Goal: Information Seeking & Learning: Learn about a topic

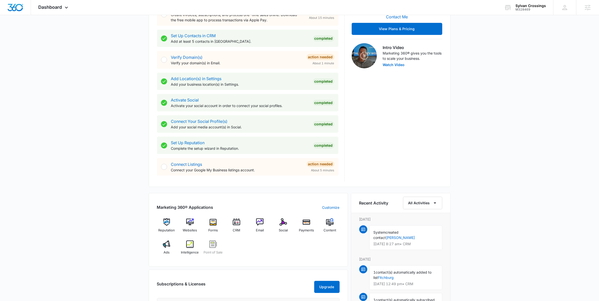
scroll to position [148, 0]
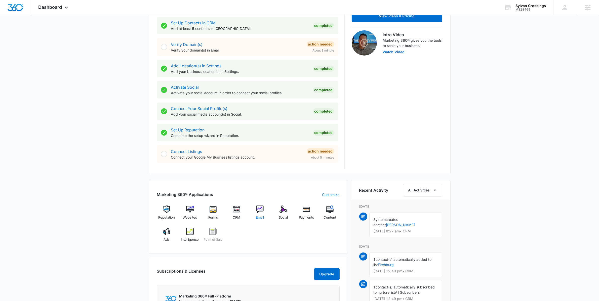
click at [259, 214] on div "Email" at bounding box center [259, 215] width 19 height 18
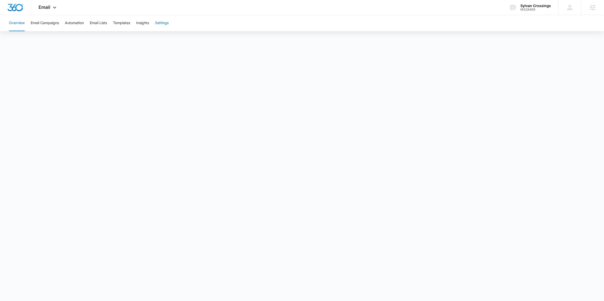
click at [161, 18] on button "Settings" at bounding box center [162, 23] width 14 height 16
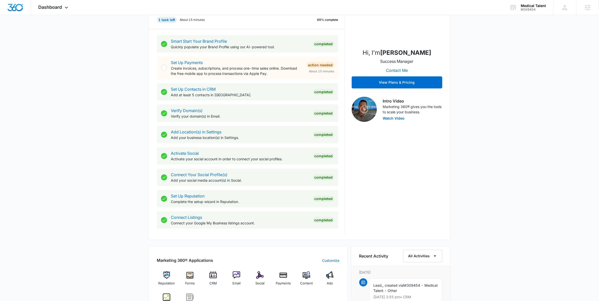
scroll to position [130, 0]
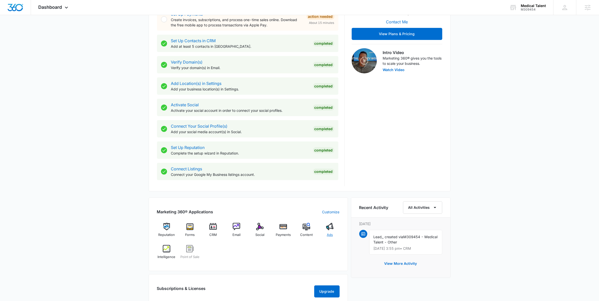
click at [331, 227] on img at bounding box center [330, 227] width 8 height 8
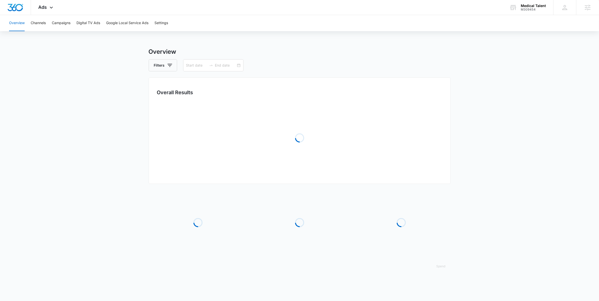
type input "08/06/2025"
type input "08/20/2025"
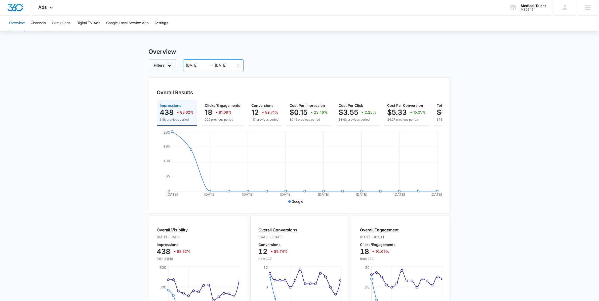
click at [240, 66] on div "08/06/2025 08/20/2025" at bounding box center [213, 65] width 60 height 12
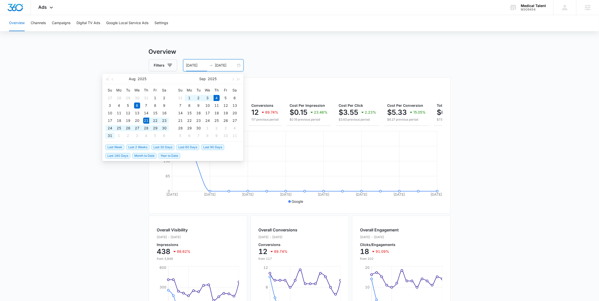
click at [138, 146] on span "Last 2 Weeks" at bounding box center [137, 148] width 23 height 6
type input "08/21/2025"
type input "09/04/2025"
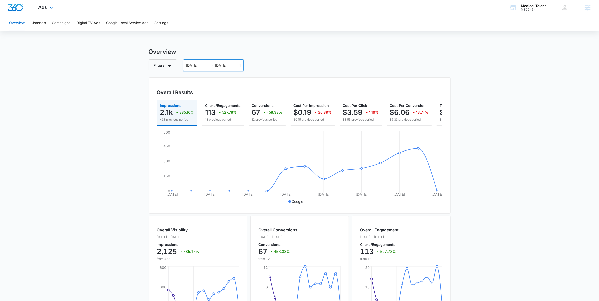
click at [47, 2] on div "Ads Apps Reputation Forms CRM Email Social Payments POS Content Ads Intelligenc…" at bounding box center [46, 7] width 31 height 15
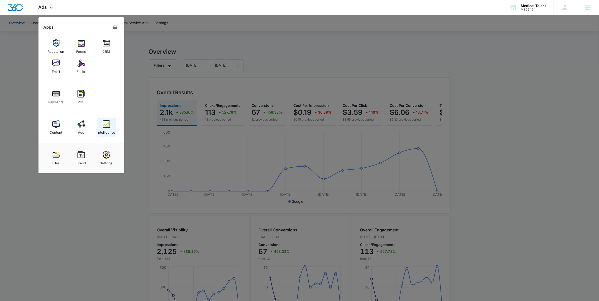
click at [107, 133] on div "Intelligence" at bounding box center [106, 131] width 18 height 7
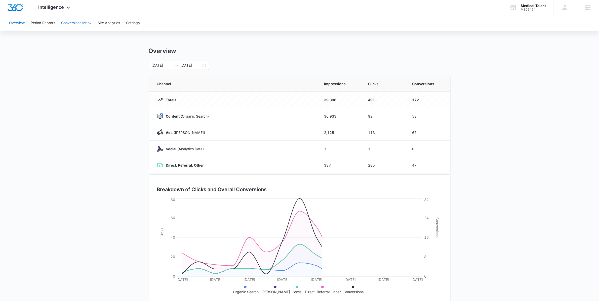
click at [69, 20] on button "Conversions Inbox" at bounding box center [76, 23] width 30 height 16
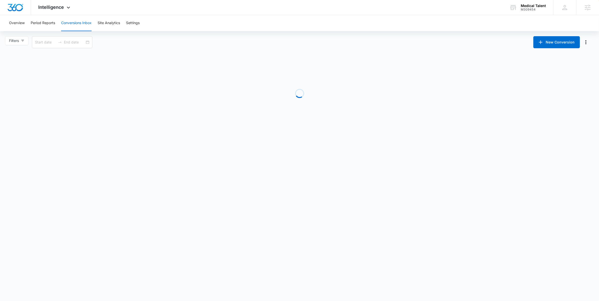
type input "08/05/2025"
type input "09/04/2025"
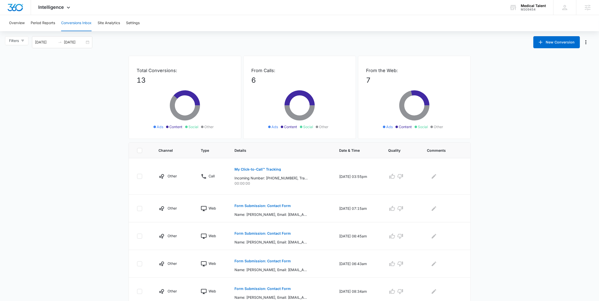
click at [121, 128] on main "Filters 08/05/2025 09/04/2025 New Conversion Total Conversions: 13 Ads Content …" at bounding box center [299, 261] width 599 height 450
click at [46, 7] on span "Intelligence" at bounding box center [51, 7] width 26 height 5
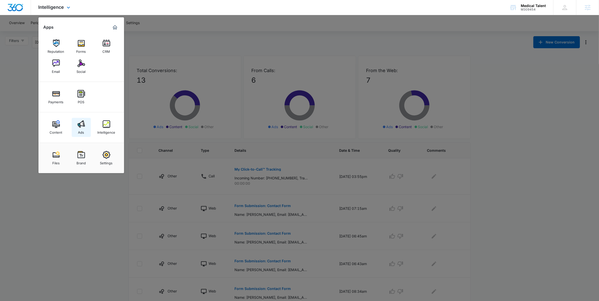
click at [75, 126] on link "Ads" at bounding box center [81, 127] width 19 height 19
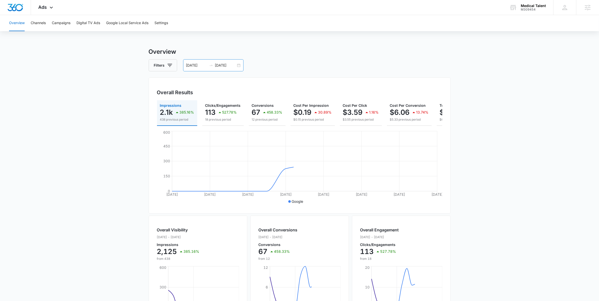
click at [238, 63] on div "08/21/2025 09/04/2025" at bounding box center [213, 65] width 60 height 12
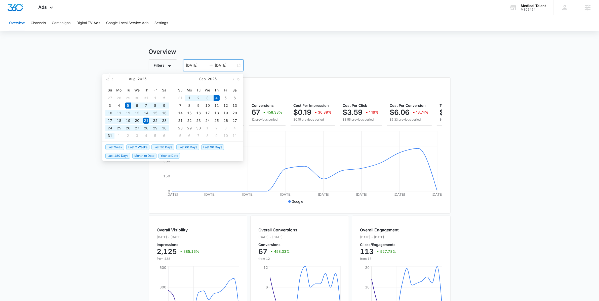
click at [172, 147] on span "Last 30 Days" at bounding box center [162, 148] width 23 height 6
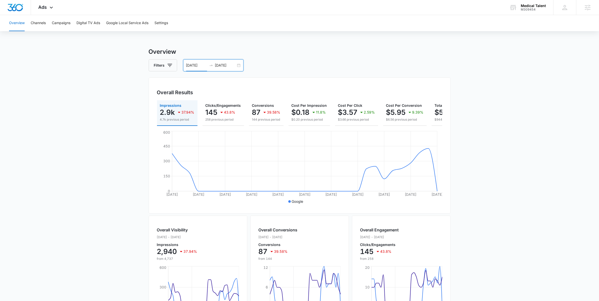
click at [240, 65] on div "08/05/2025 09/04/2025" at bounding box center [213, 65] width 60 height 12
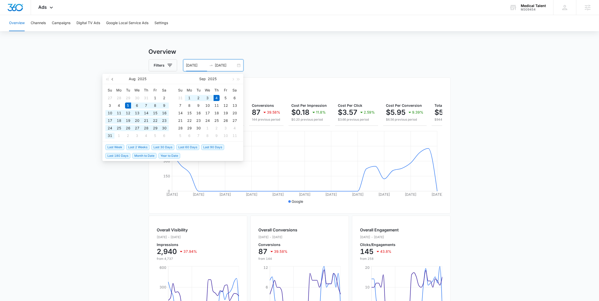
click at [112, 81] on button "button" at bounding box center [113, 79] width 6 height 10
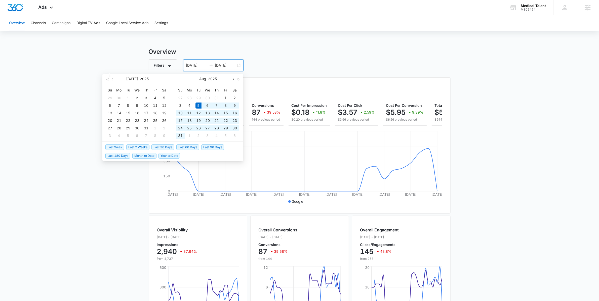
click at [232, 78] on span "button" at bounding box center [232, 79] width 3 height 3
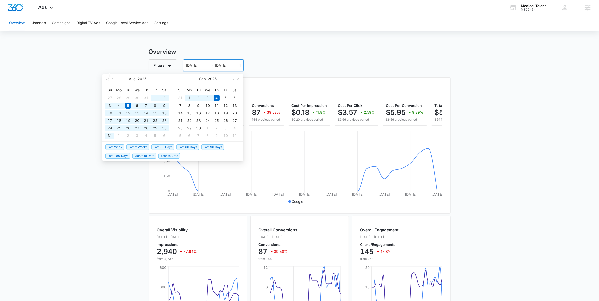
click at [194, 147] on span "Last 60 Days" at bounding box center [187, 148] width 23 height 6
type input "07/06/2025"
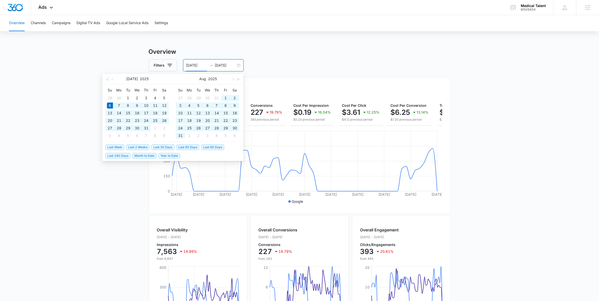
click at [280, 75] on div "Overview Filters 07/06/2025 09/04/2025 Overall Results Impressions 7.6k 14.99% …" at bounding box center [300, 227] width 302 height 361
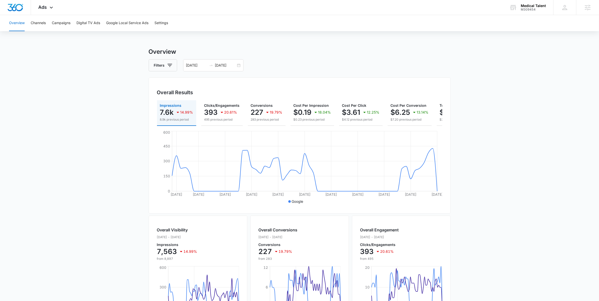
click at [230, 38] on div "Overview Channels Campaigns Digital TV Ads Google Local Service Ads Settings Ov…" at bounding box center [299, 211] width 599 height 393
click at [264, 54] on h3 "Overview" at bounding box center [300, 51] width 302 height 9
click at [43, 8] on span "Ads" at bounding box center [42, 7] width 9 height 5
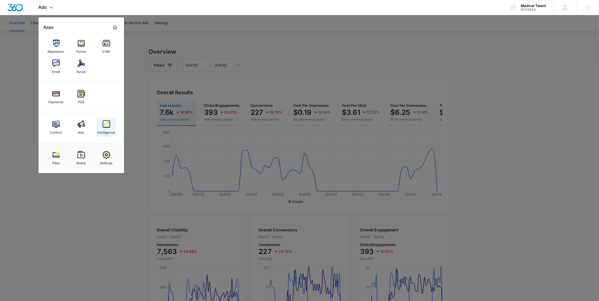
click at [102, 127] on link "Intelligence" at bounding box center [106, 127] width 19 height 19
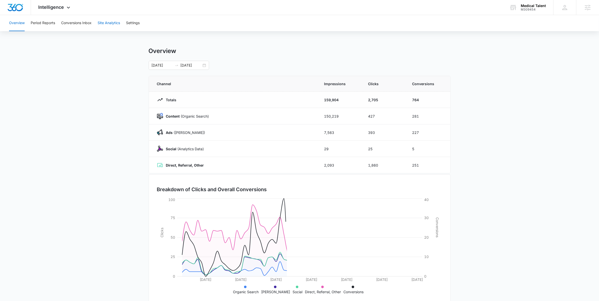
click at [108, 22] on button "Site Analytics" at bounding box center [109, 23] width 22 height 16
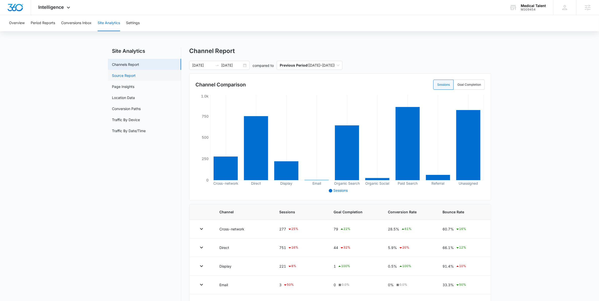
click at [136, 78] on link "Source Report" at bounding box center [124, 75] width 24 height 5
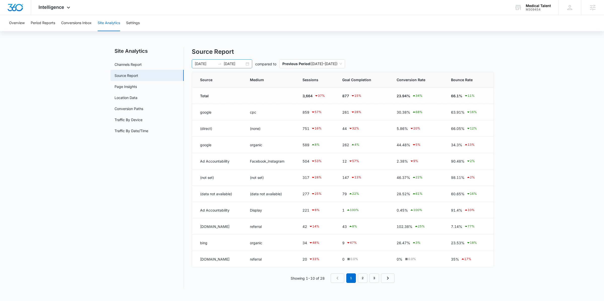
click at [245, 64] on div "07/06/2025 09/04/2025" at bounding box center [222, 63] width 60 height 9
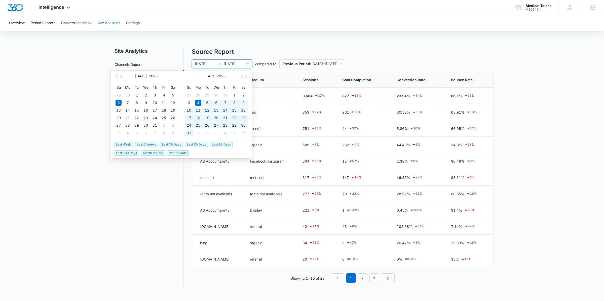
click at [168, 145] on span "Last 30 Days" at bounding box center [171, 145] width 23 height 6
type input "[DATE]"
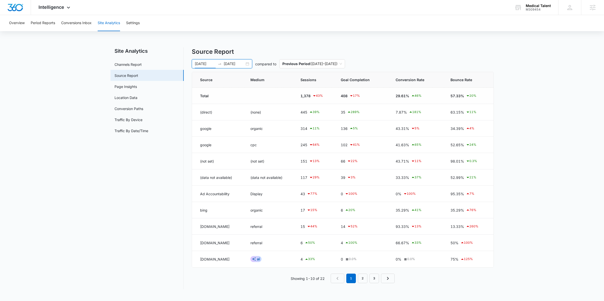
click at [248, 63] on div "08/04/2025 09/03/2025" at bounding box center [222, 63] width 60 height 9
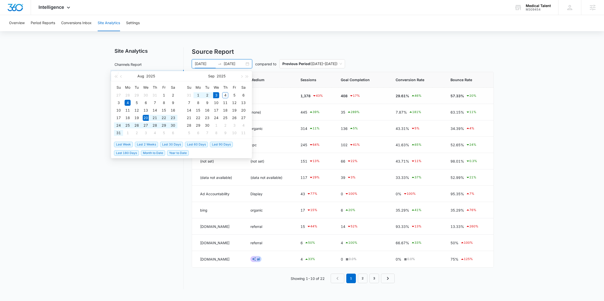
click at [150, 143] on span "Last 2 Weeks" at bounding box center [146, 145] width 23 height 6
type input "08/20/2025"
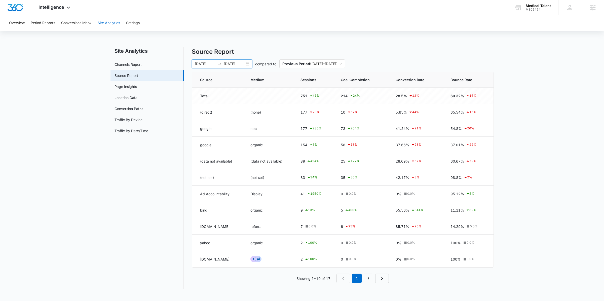
click at [166, 171] on nav "Site Analytics Channels Report Source Report Page Insights Location Data Conver…" at bounding box center [146, 168] width 73 height 242
click at [368, 278] on link "2" at bounding box center [368, 279] width 10 height 10
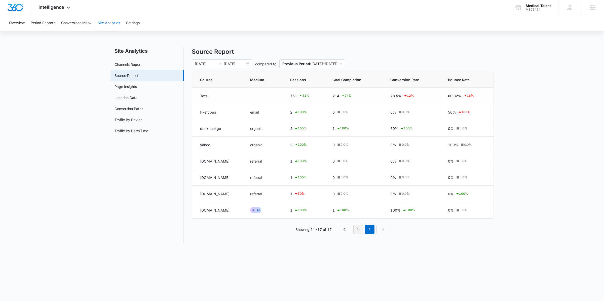
click at [356, 232] on link "1" at bounding box center [358, 230] width 10 height 10
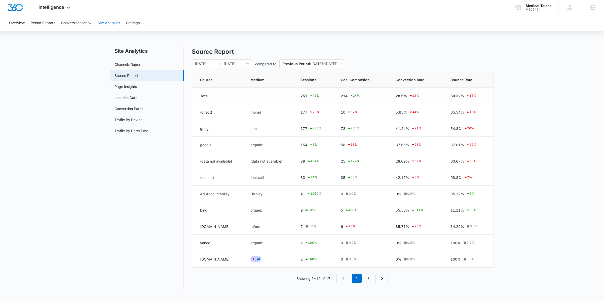
click at [108, 201] on main "Site Analytics Channels Report Source Report Page Insights Location Data Conver…" at bounding box center [302, 171] width 604 height 248
click at [82, 183] on main "Site Analytics Channels Report Source Report Page Insights Location Data Conver…" at bounding box center [302, 171] width 604 height 248
click at [244, 64] on input "[DATE]" at bounding box center [234, 64] width 21 height 6
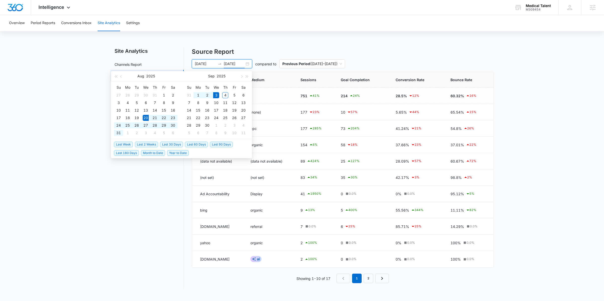
type input "[DATE]"
click at [119, 144] on span "Last Week" at bounding box center [123, 145] width 19 height 6
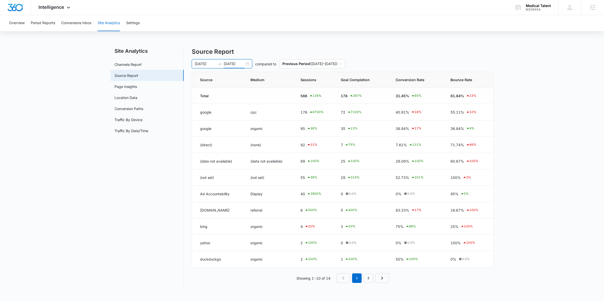
click at [247, 64] on div "08/27/2025 09/03/2025" at bounding box center [222, 63] width 60 height 9
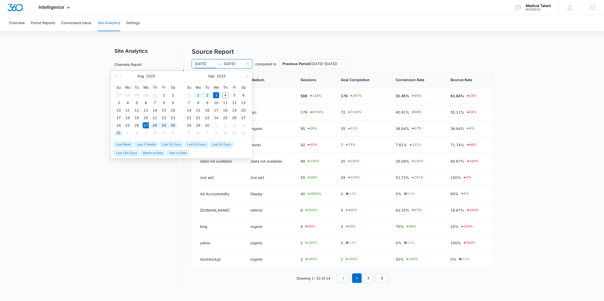
click at [99, 36] on div "Overview Period Reports Conversions Inbox Site Analytics Settings Site Analytic…" at bounding box center [302, 155] width 604 height 280
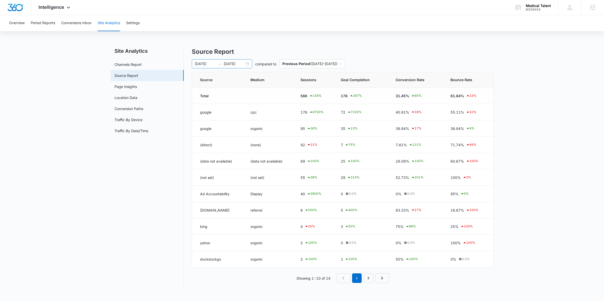
click at [245, 63] on div "08/27/2025 09/03/2025" at bounding box center [222, 63] width 60 height 9
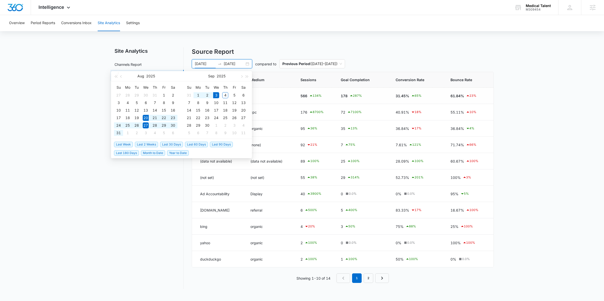
click at [138, 146] on span "Last 2 Weeks" at bounding box center [146, 145] width 23 height 6
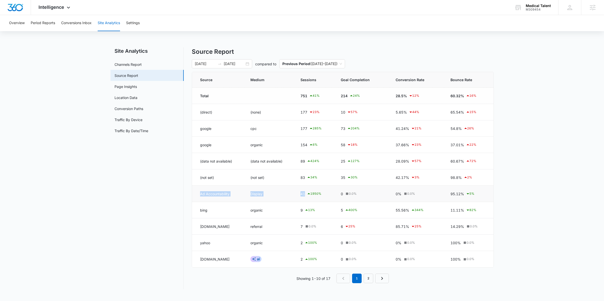
drag, startPoint x: 196, startPoint y: 197, endPoint x: 307, endPoint y: 196, distance: 111.4
click at [307, 196] on tr "Ad Accountability Display 41 1950 % 0 0.0 % 0% 0.0 % 95.12% 5 %" at bounding box center [342, 194] width 301 height 16
click at [302, 196] on div "41 1950 %" at bounding box center [314, 194] width 28 height 6
click at [250, 67] on div "08/20/2025 09/03/2025" at bounding box center [222, 63] width 60 height 9
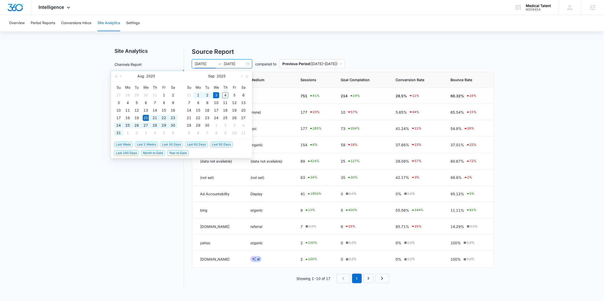
click at [249, 66] on div "08/20/2025 09/03/2025" at bounding box center [222, 63] width 60 height 9
click at [122, 143] on span "Last Week" at bounding box center [123, 145] width 19 height 6
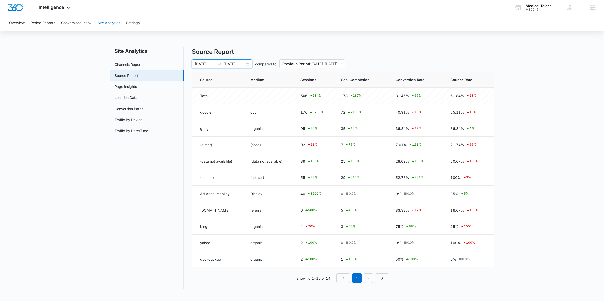
click at [248, 66] on div "08/27/2025 09/03/2025" at bounding box center [222, 63] width 60 height 9
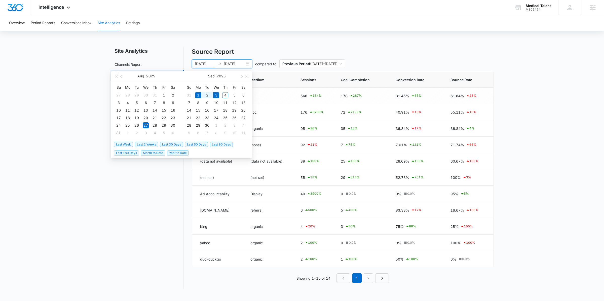
click at [152, 153] on span "Month to Date" at bounding box center [153, 153] width 24 height 6
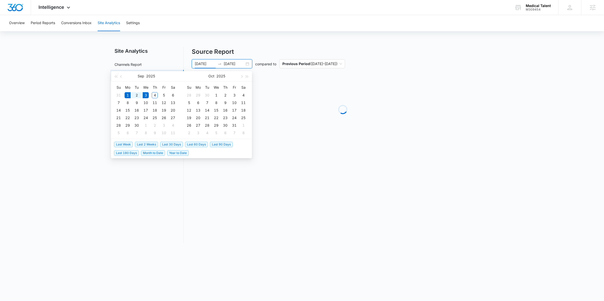
type input "09/01/2025"
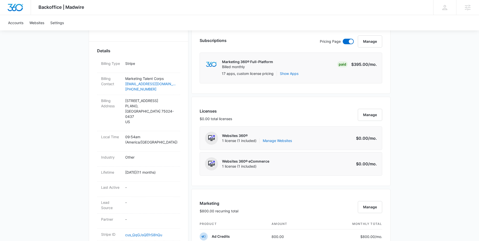
scroll to position [173, 0]
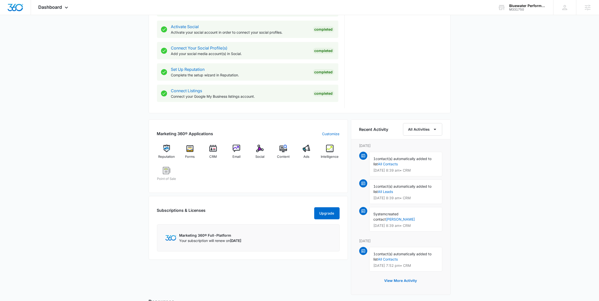
scroll to position [280, 0]
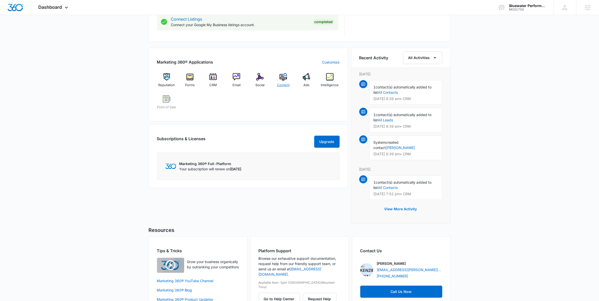
click at [286, 84] on span "Content" at bounding box center [283, 85] width 13 height 5
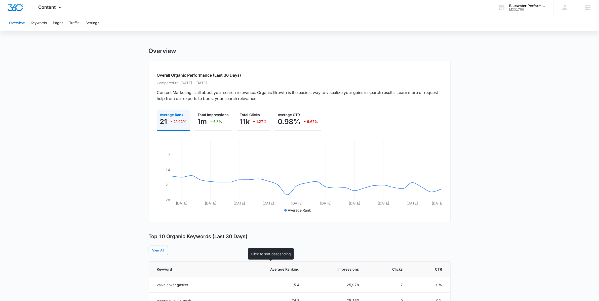
click at [284, 269] on span "Average Ranking" at bounding box center [273, 269] width 51 height 5
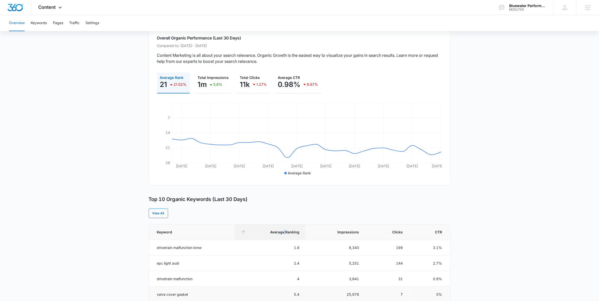
scroll to position [67, 0]
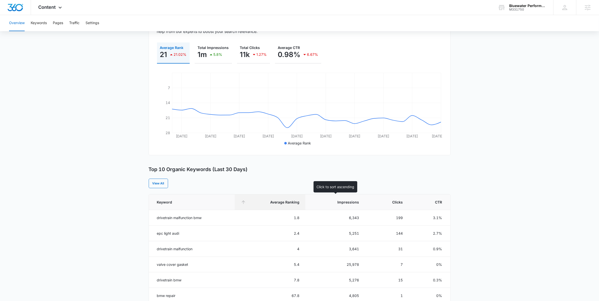
click at [347, 202] on span "Impressions" at bounding box center [339, 202] width 40 height 5
click at [52, 7] on span "Content" at bounding box center [46, 7] width 17 height 5
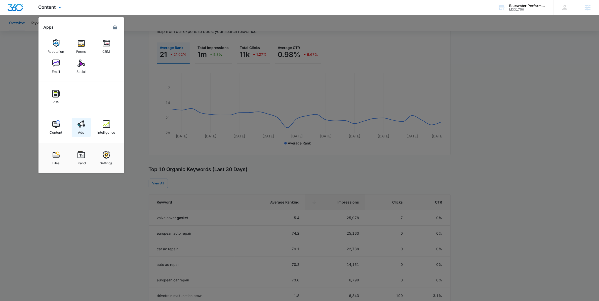
click at [82, 130] on div "Ads" at bounding box center [81, 131] width 6 height 7
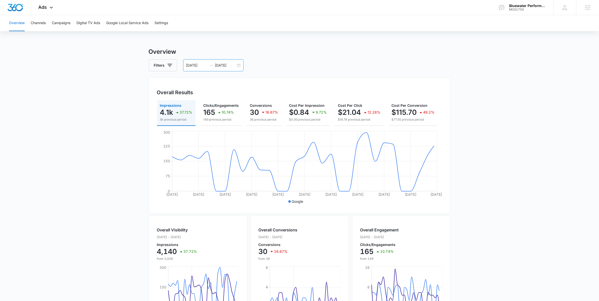
click at [236, 63] on div "07/28/2025 08/27/2025" at bounding box center [213, 65] width 60 height 12
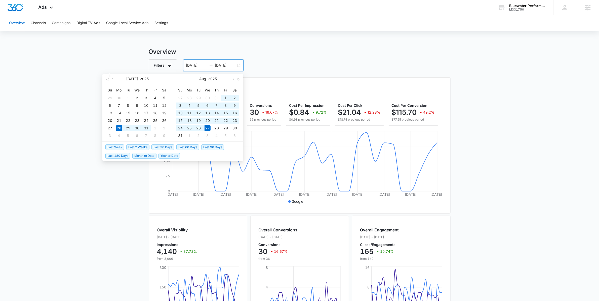
click at [140, 145] on span "Last 2 Weeks" at bounding box center [137, 148] width 23 height 6
type input "08/21/2025"
type input "09/04/2025"
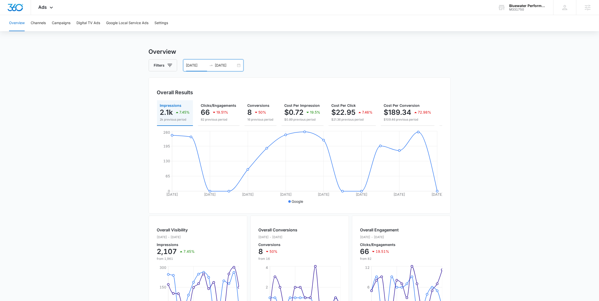
click at [242, 65] on div "08/21/2025 09/04/2025" at bounding box center [213, 65] width 60 height 12
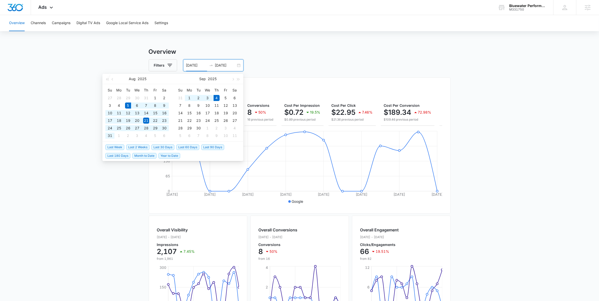
click at [163, 147] on span "Last 30 Days" at bounding box center [162, 148] width 23 height 6
type input "08/05/2025"
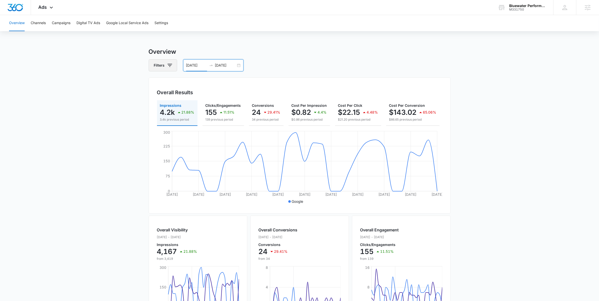
click at [172, 67] on icon "button" at bounding box center [170, 65] width 6 height 6
click at [198, 83] on div "Channel 1" at bounding box center [184, 84] width 58 height 8
click at [205, 84] on button "Show Channel filters" at bounding box center [209, 84] width 8 height 8
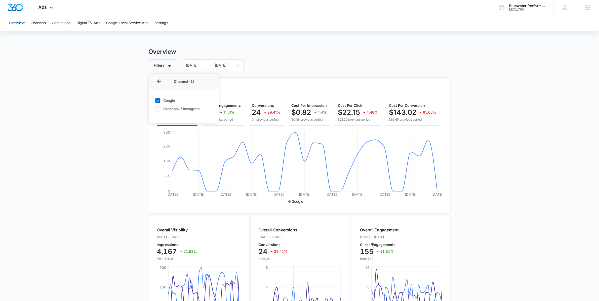
click at [162, 107] on label "Facebook / Instagram" at bounding box center [184, 108] width 58 height 5
click at [155, 109] on input "Facebook / Instagram" at bounding box center [155, 109] width 0 height 0
checkbox input "true"
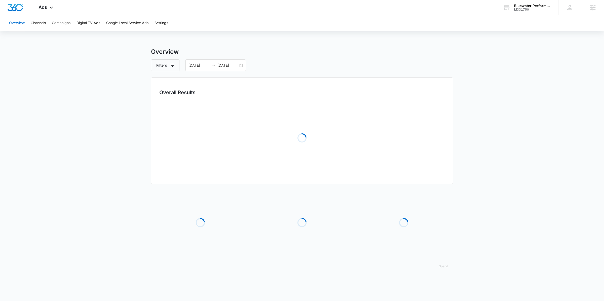
click at [125, 122] on main "Overview Filters 08/05/2025 09/04/2025 Overall Results Loading Loading Loading …" at bounding box center [302, 162] width 604 height 231
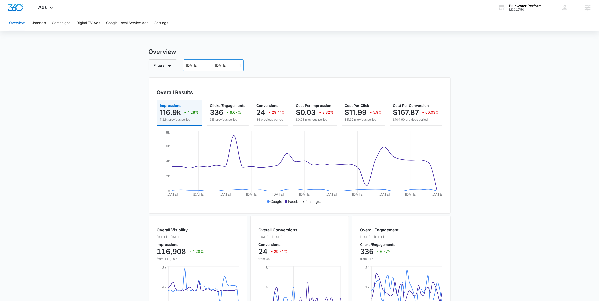
click at [200, 68] on input "08/05/2025" at bounding box center [196, 66] width 21 height 6
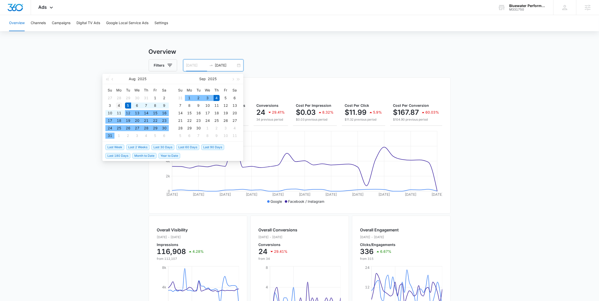
type input "[DATE]"
click at [120, 107] on div "4" at bounding box center [119, 106] width 6 height 6
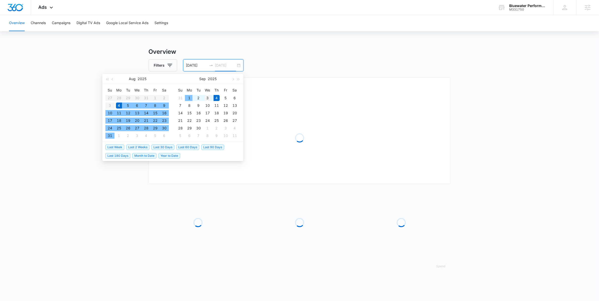
type input "[DATE]"
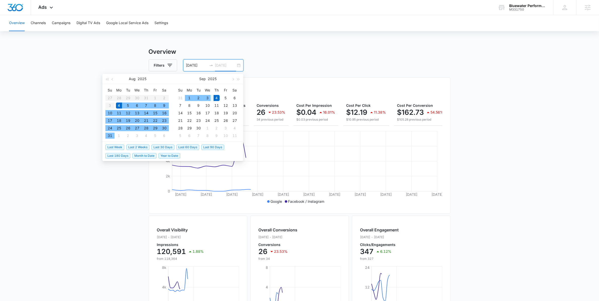
click at [206, 98] on div "3" at bounding box center [207, 98] width 6 height 6
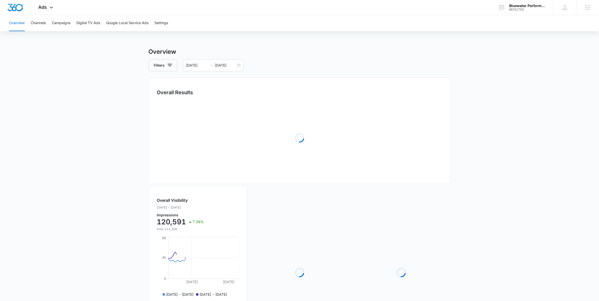
click at [104, 195] on main "Overview Filters 08/04/2025 09/03/2025 Overall Results Loading Overall Visibili…" at bounding box center [299, 213] width 599 height 332
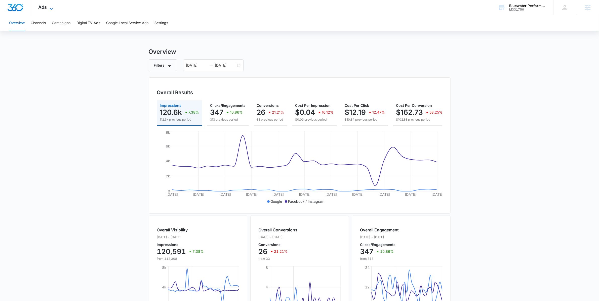
click at [54, 4] on div "Ads Apps Reputation Forms CRM Email Social POS Content Ads Intelligence Files B…" at bounding box center [46, 7] width 31 height 15
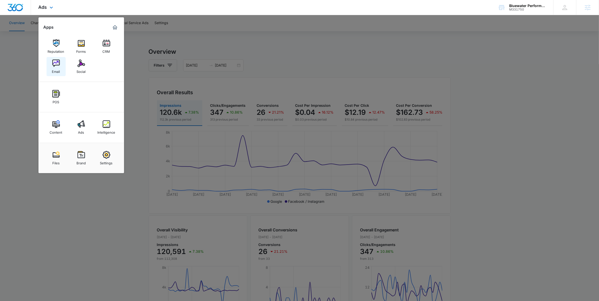
click at [62, 69] on link "Email" at bounding box center [56, 66] width 19 height 19
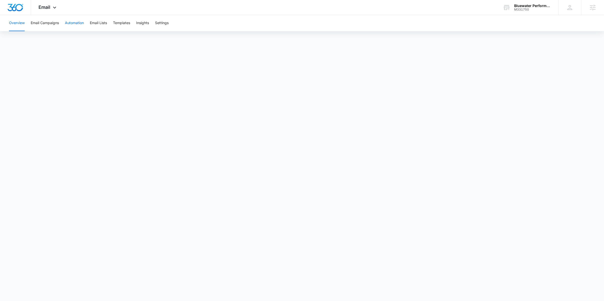
click at [83, 25] on button "Automation" at bounding box center [74, 23] width 19 height 16
click at [115, 25] on button "Templates" at bounding box center [121, 23] width 17 height 16
click at [73, 24] on button "Automation" at bounding box center [74, 23] width 19 height 16
click at [57, 3] on div "Email Apps Reputation Forms CRM Email Social POS Content Ads Intelligence Files…" at bounding box center [48, 7] width 34 height 15
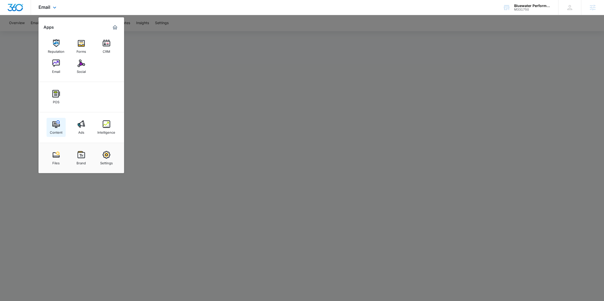
click at [50, 132] on div "Content" at bounding box center [56, 131] width 13 height 7
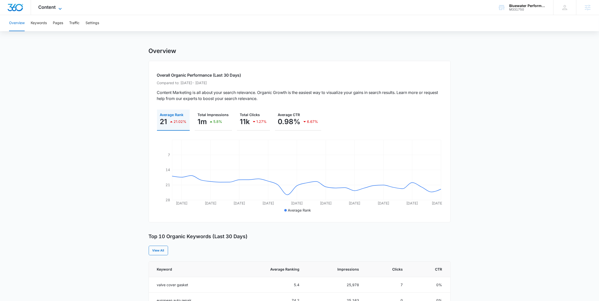
click at [60, 5] on div "Content Apps Reputation Forms CRM Email Social POS Content Ads Intelligence Fil…" at bounding box center [51, 7] width 40 height 15
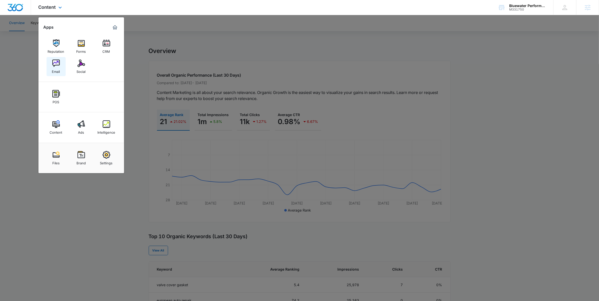
click at [57, 66] on img at bounding box center [56, 64] width 8 height 8
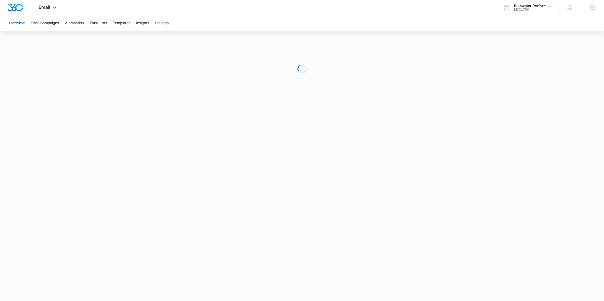
click at [162, 23] on button "Settings" at bounding box center [162, 23] width 14 height 16
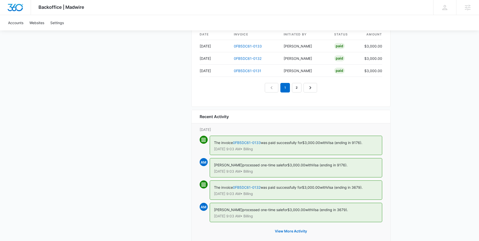
scroll to position [561, 0]
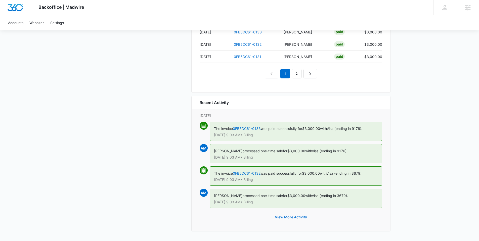
click at [282, 216] on button "View More Activity" at bounding box center [291, 217] width 42 height 12
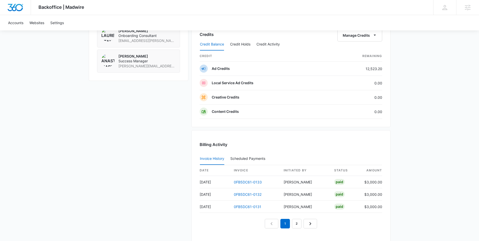
scroll to position [494, 0]
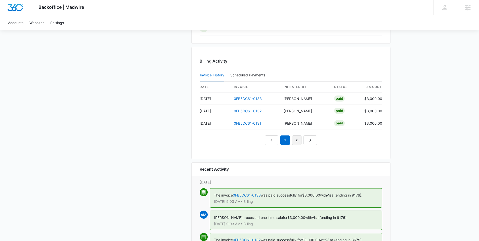
click at [295, 139] on link "2" at bounding box center [297, 141] width 10 height 10
drag, startPoint x: 264, startPoint y: 101, endPoint x: 226, endPoint y: 100, distance: 38.5
click at [226, 100] on tr "[DATE] 0FB5DC61-0130 [PERSON_NAME] $3,000.00" at bounding box center [291, 99] width 183 height 12
copy tr "0FB5DC61-0130"
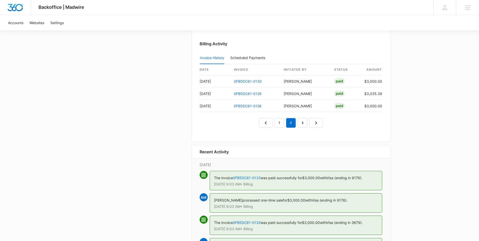
scroll to position [531, 0]
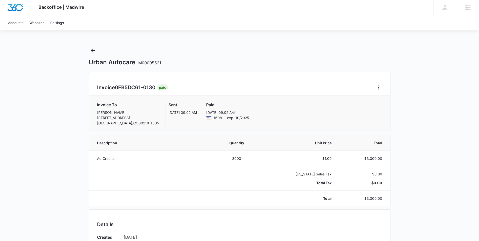
click at [155, 86] on span "0FB5DC61-0130" at bounding box center [135, 88] width 40 height 6
drag, startPoint x: 156, startPoint y: 87, endPoint x: 84, endPoint y: 83, distance: 72.3
click at [84, 83] on div "Backoffice | Madwire Apps Settings Anastasia Martin-Wegryn [EMAIL_ADDRESS][PERS…" at bounding box center [239, 227] width 479 height 454
copy h2 "Invoice 0FB5DC61-0130"
click at [378, 86] on icon "Home" at bounding box center [378, 88] width 1 height 4
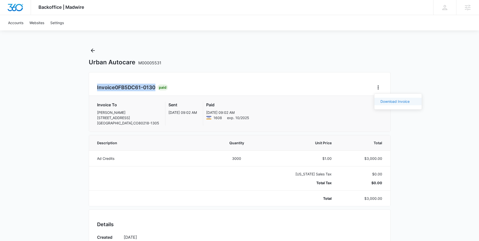
click at [386, 99] on link "Download Invoice" at bounding box center [395, 101] width 29 height 4
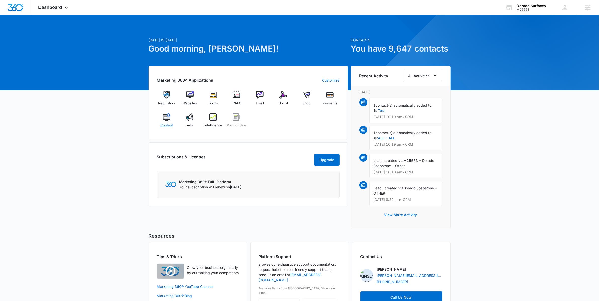
click at [168, 126] on span "Content" at bounding box center [166, 125] width 13 height 5
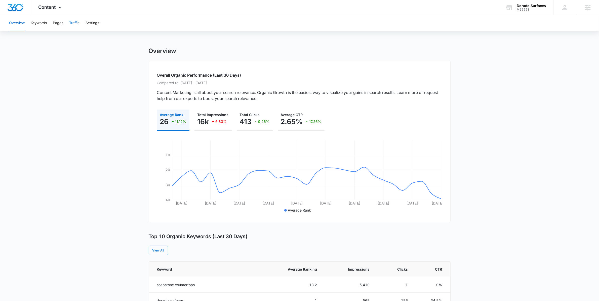
click at [75, 24] on button "Traffic" at bounding box center [74, 23] width 10 height 16
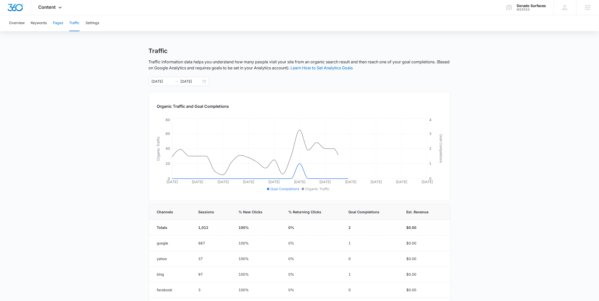
click at [58, 25] on button "Pages" at bounding box center [58, 23] width 10 height 16
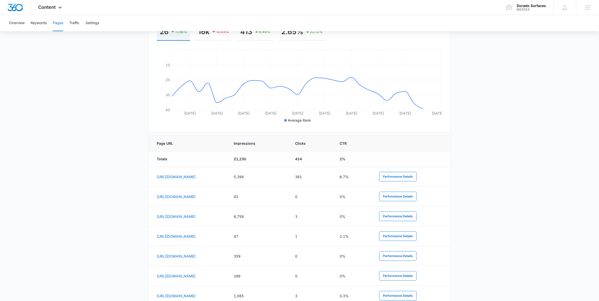
scroll to position [110, 0]
click at [56, 6] on span "Content" at bounding box center [46, 7] width 17 height 5
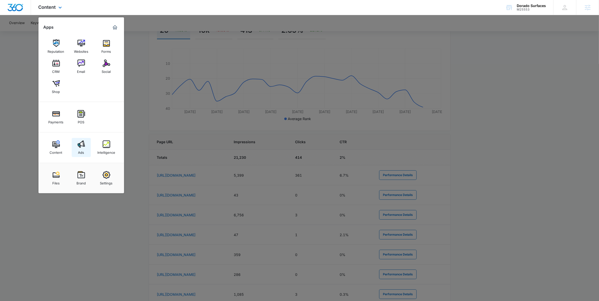
click at [80, 147] on img at bounding box center [81, 145] width 8 height 8
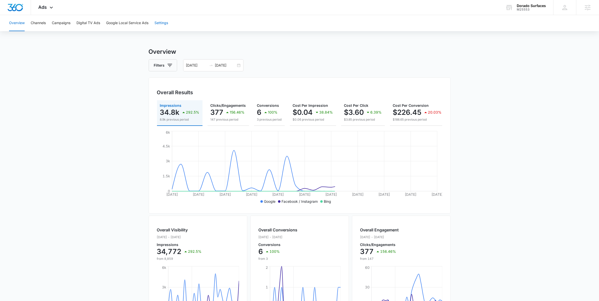
click at [161, 21] on button "Settings" at bounding box center [161, 23] width 14 height 16
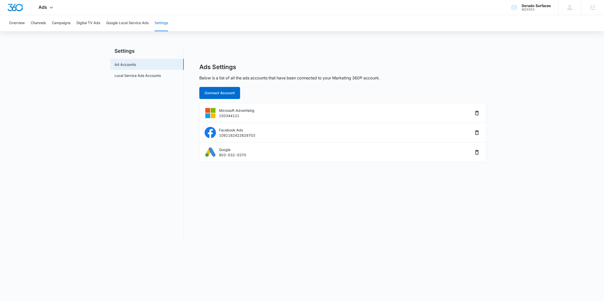
click at [58, 5] on div "Ads Apps Reputation Websites Forms CRM Email Social Shop Payments POS Content A…" at bounding box center [46, 7] width 31 height 15
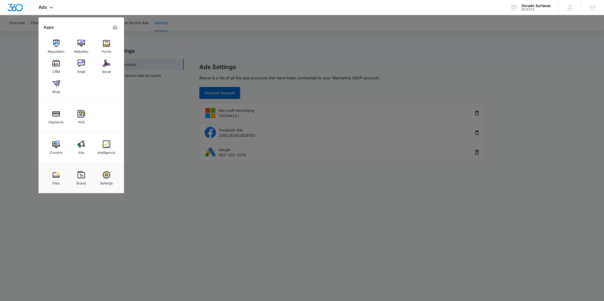
click at [65, 146] on link "Content" at bounding box center [56, 147] width 19 height 19
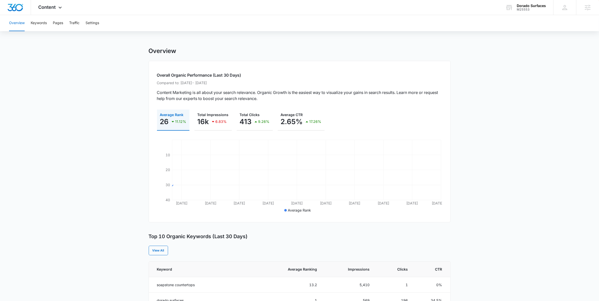
click at [58, 147] on main "Overview Overall Organic Performance (Last 30 Days) Compared to: [DATE] - [DATE…" at bounding box center [299, 290] width 599 height 487
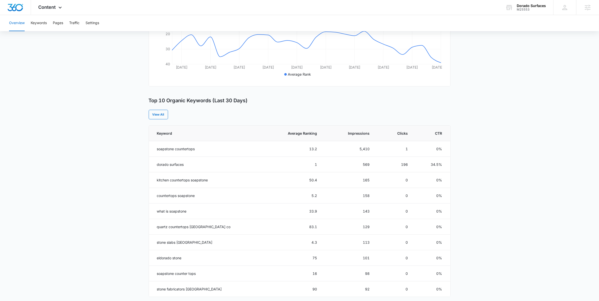
scroll to position [137, 0]
click at [62, 23] on button "Pages" at bounding box center [58, 23] width 10 height 16
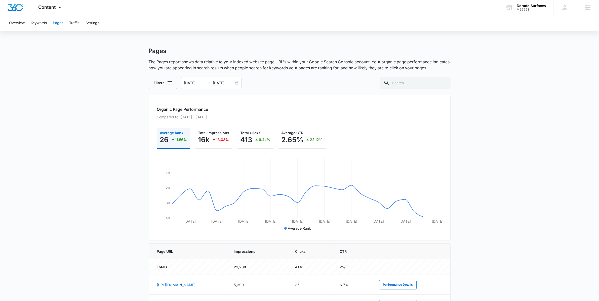
click at [111, 127] on main "Pages The Pages report shows data relative to your indexed website page URL's w…" at bounding box center [299, 274] width 599 height 454
click at [54, 10] on div "Content Apps Reputation Websites Forms CRM Email Social Shop Payments POS Conte…" at bounding box center [51, 7] width 40 height 15
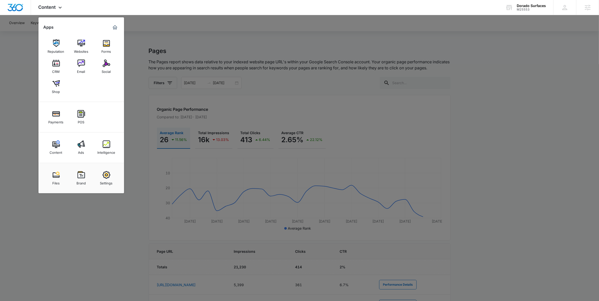
click at [106, 139] on link "Intelligence" at bounding box center [106, 147] width 19 height 19
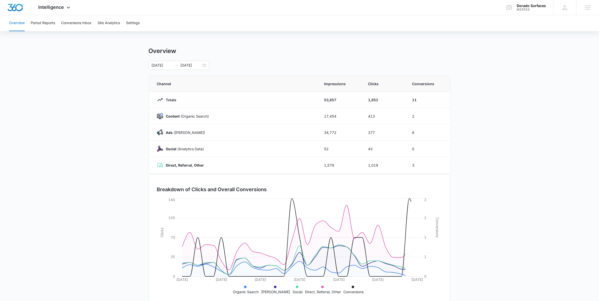
click at [94, 21] on div "Overview Period Reports Conversions Inbox Site Analytics Settings" at bounding box center [299, 23] width 587 height 16
click at [103, 24] on button "Site Analytics" at bounding box center [109, 23] width 22 height 16
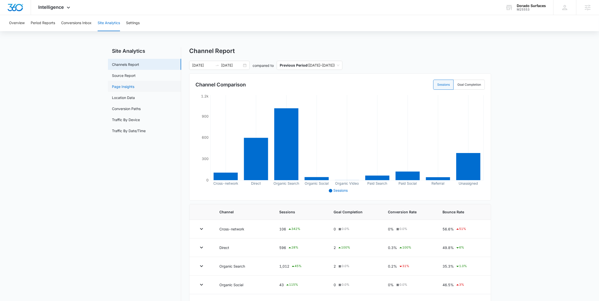
click at [131, 86] on link "Page Insights" at bounding box center [123, 86] width 22 height 5
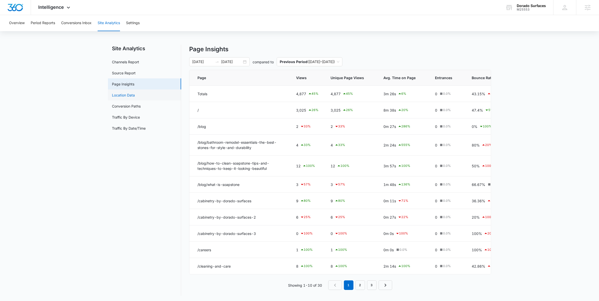
scroll to position [2, 0]
click at [130, 71] on link "Source Report" at bounding box center [124, 73] width 24 height 5
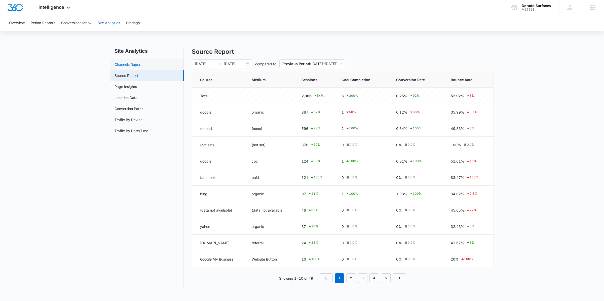
click at [135, 63] on link "Channels Report" at bounding box center [127, 64] width 27 height 5
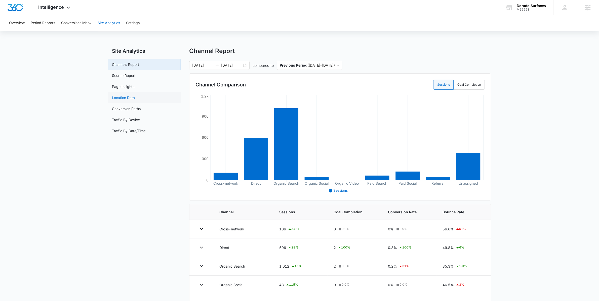
click at [135, 97] on link "Location Data" at bounding box center [123, 97] width 23 height 5
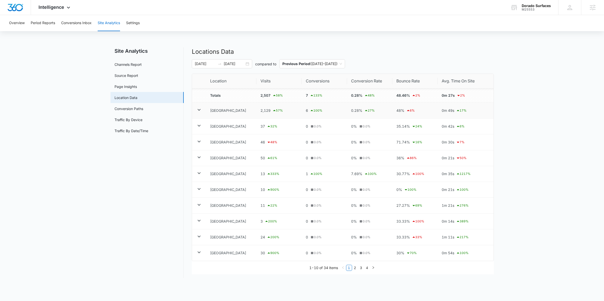
click at [197, 112] on icon at bounding box center [199, 110] width 6 height 6
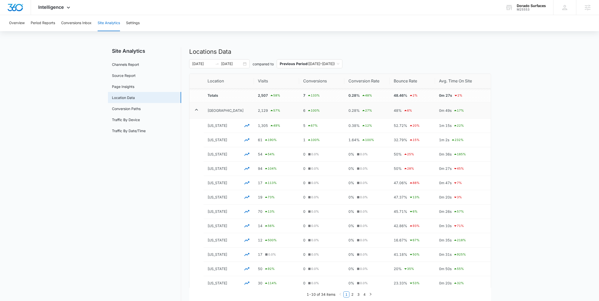
click at [198, 112] on icon at bounding box center [196, 110] width 6 height 6
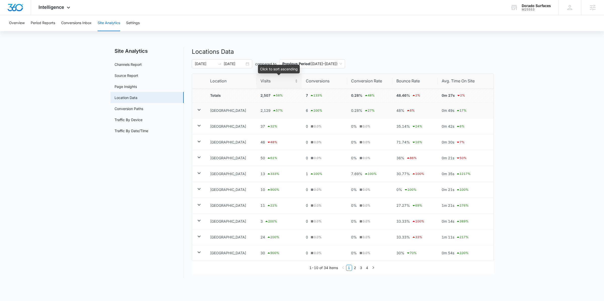
click at [269, 79] on span "Visits" at bounding box center [276, 81] width 33 height 6
click at [262, 83] on span "Visits" at bounding box center [276, 81] width 33 height 6
